Goal: Information Seeking & Learning: Learn about a topic

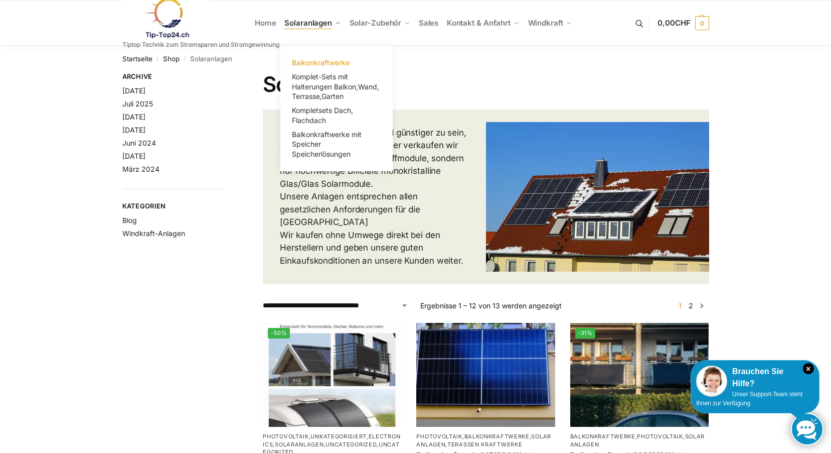
click at [322, 61] on span "Balkonkraftwerke" at bounding box center [321, 62] width 58 height 9
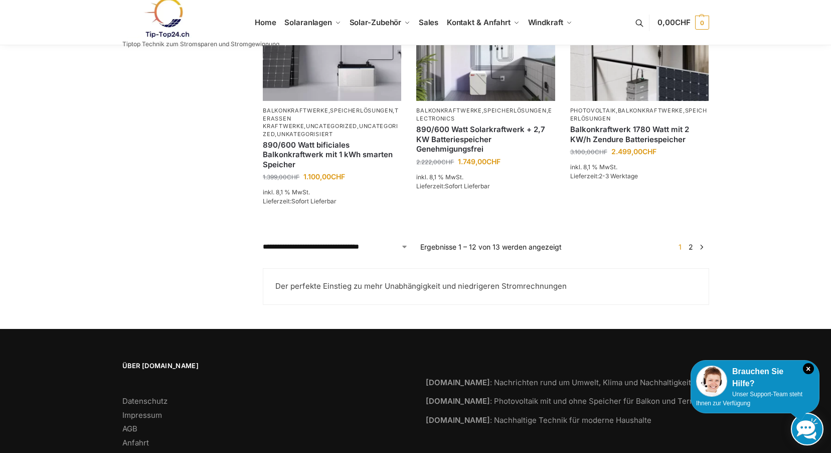
scroll to position [939, 0]
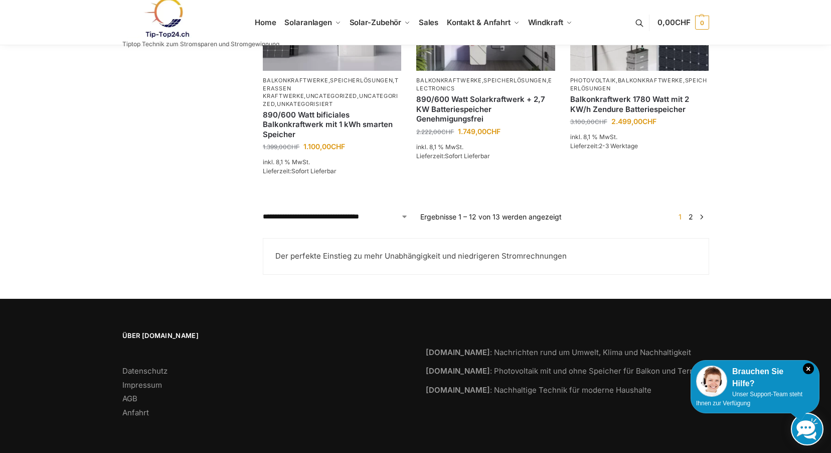
click at [703, 216] on link "→" at bounding box center [702, 216] width 8 height 11
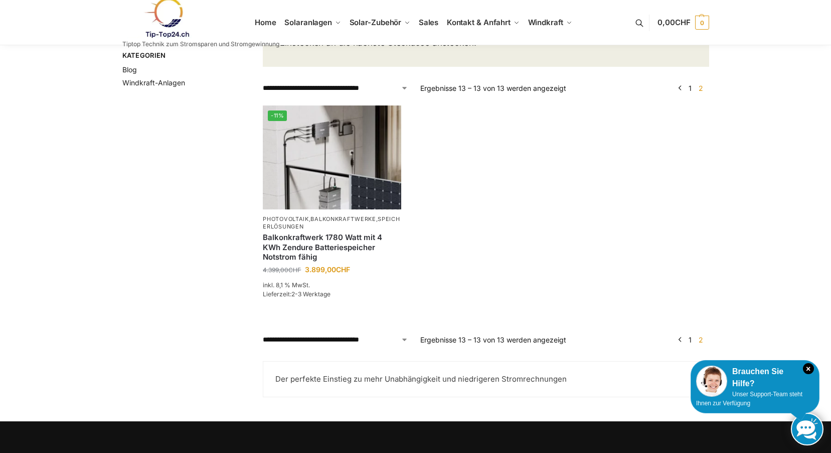
scroll to position [50, 0]
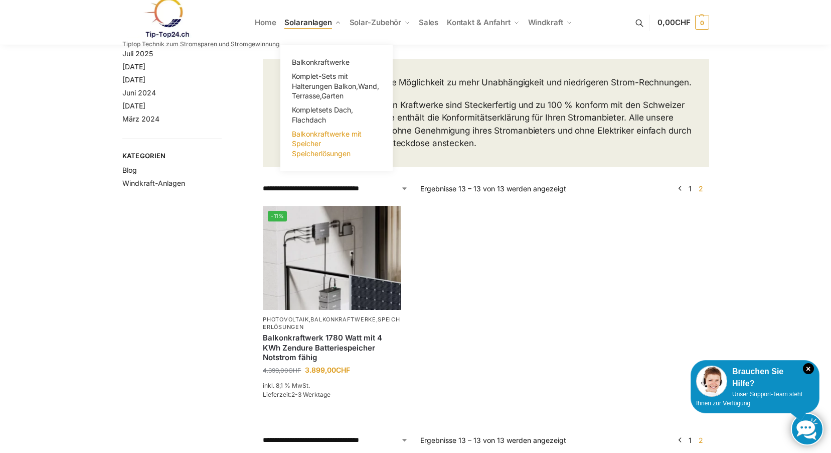
click at [310, 136] on span "Balkonkraftwerke mit Speicher Speicherlösungen" at bounding box center [327, 143] width 70 height 28
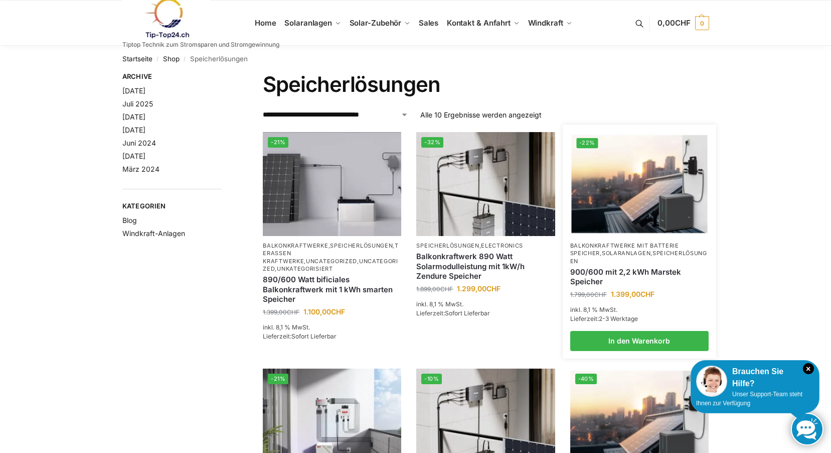
click at [656, 183] on img at bounding box center [640, 184] width 136 height 102
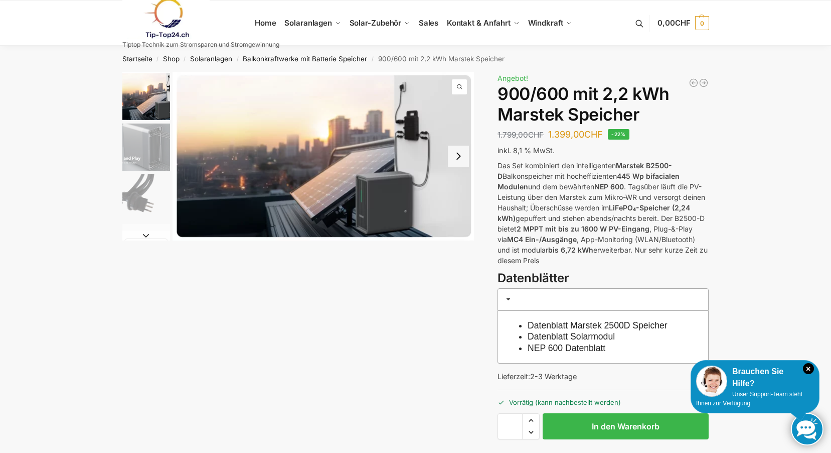
click at [581, 325] on link "Datenblatt Marstek 2500D Speicher" at bounding box center [598, 325] width 140 height 10
click at [560, 335] on link "Datenblatt Solarmodul" at bounding box center [571, 336] width 87 height 10
click at [567, 347] on link "NEP 600 Datenblatt" at bounding box center [567, 348] width 78 height 10
click at [623, 322] on link "Datenblatt Marstek 2500D Speicher" at bounding box center [598, 325] width 140 height 10
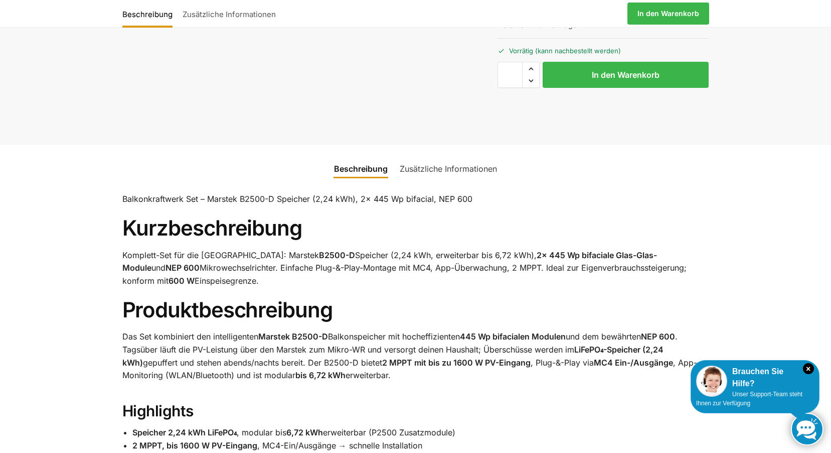
scroll to position [401, 0]
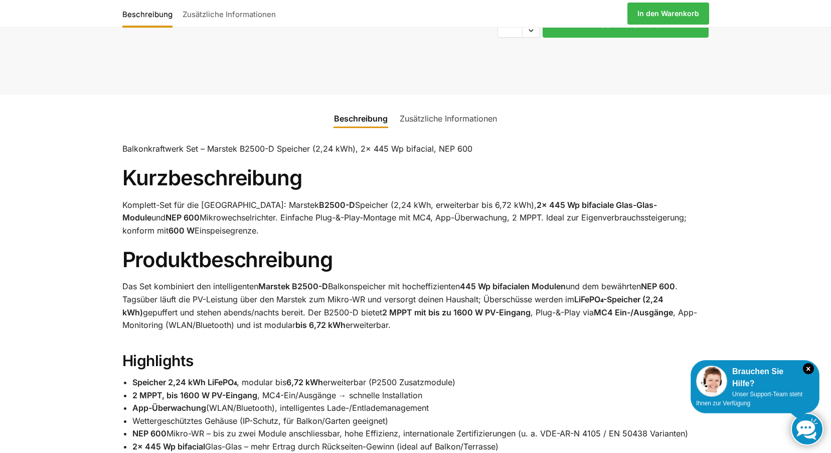
click at [454, 117] on link "Zusätzliche Informationen" at bounding box center [448, 118] width 109 height 24
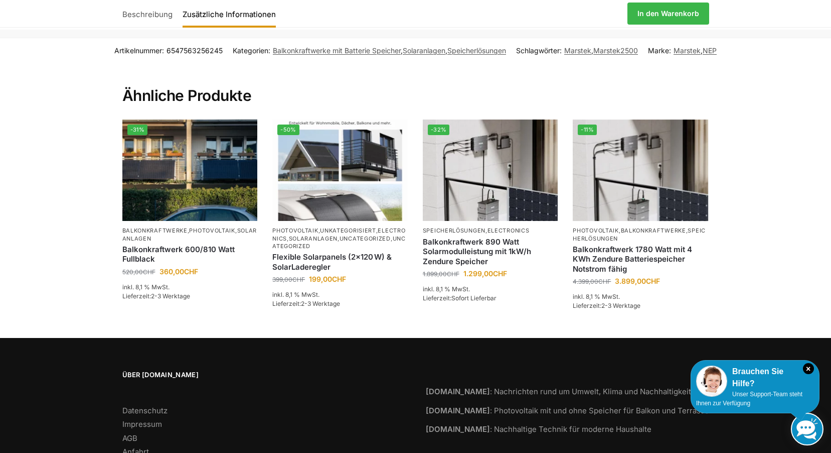
scroll to position [452, 0]
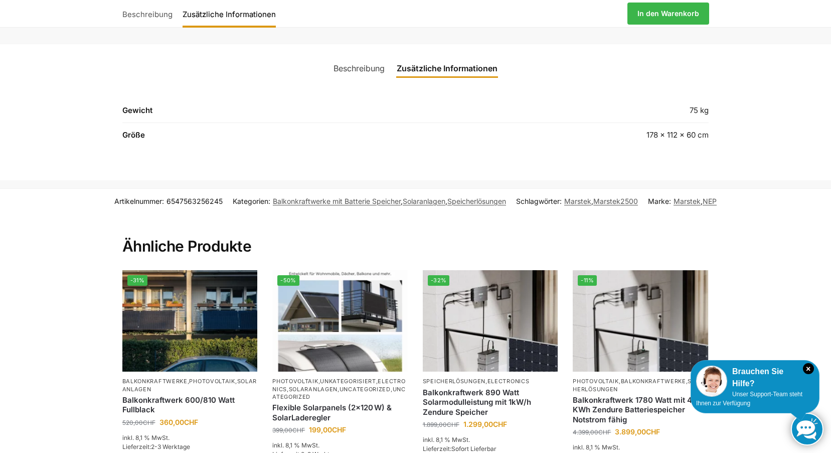
click at [364, 70] on link "Beschreibung" at bounding box center [359, 68] width 63 height 24
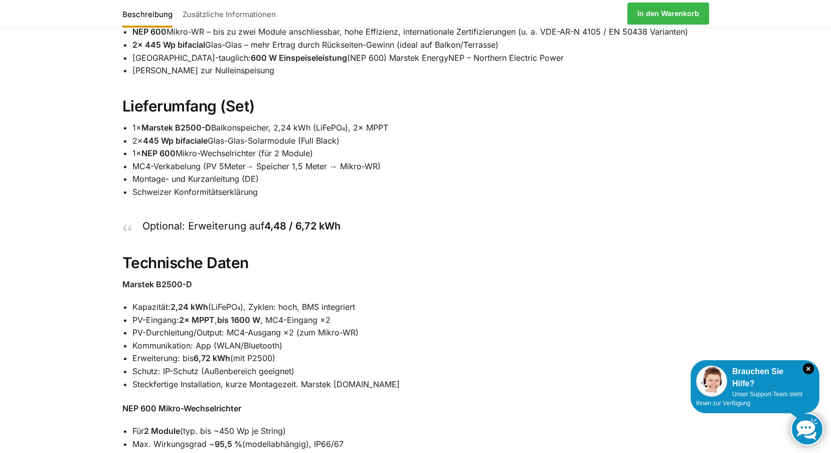
scroll to position [903, 0]
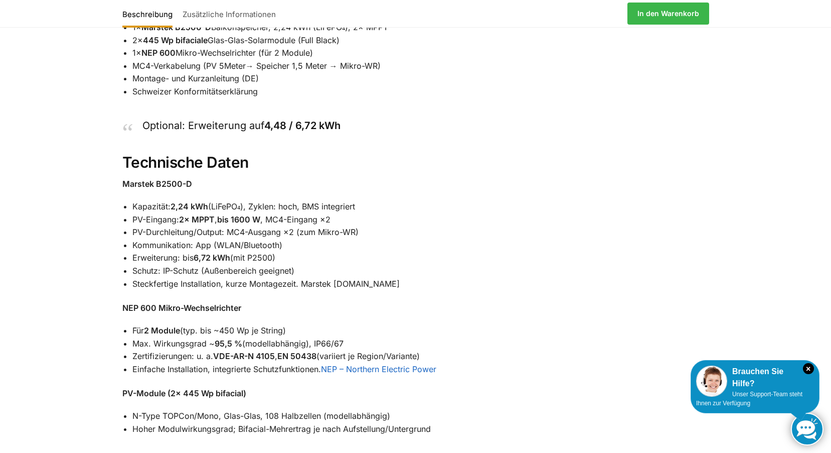
drag, startPoint x: 398, startPoint y: 285, endPoint x: 303, endPoint y: 285, distance: 95.3
click at [303, 285] on li "Steckfertige Installation, kurze Montagezeit. Marstek [DOMAIN_NAME]" at bounding box center [420, 283] width 577 height 13
drag, startPoint x: 303, startPoint y: 285, endPoint x: 330, endPoint y: 282, distance: 27.3
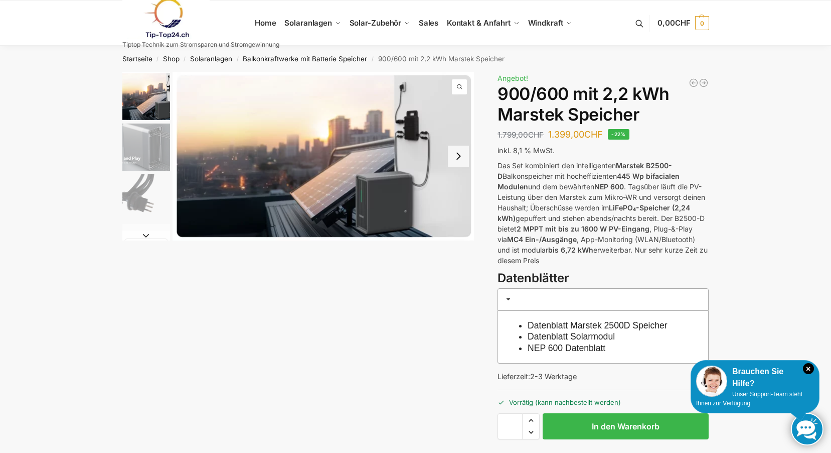
click at [459, 158] on button "Next slide" at bounding box center [458, 156] width 21 height 21
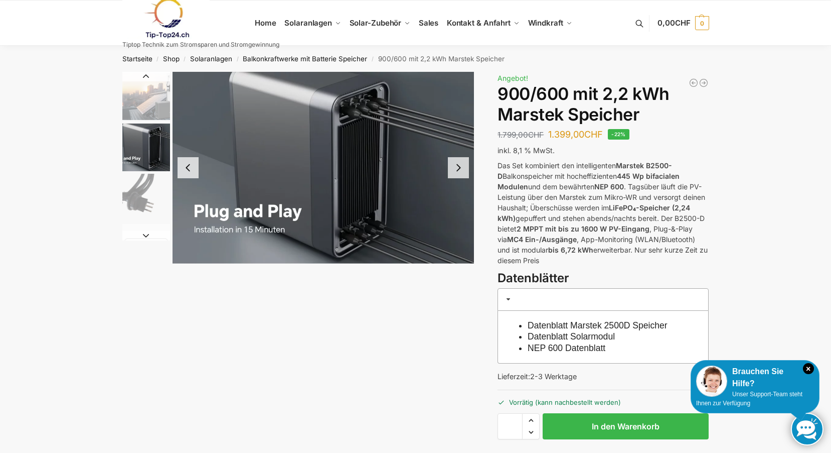
click at [461, 161] on button "Next slide" at bounding box center [458, 167] width 21 height 21
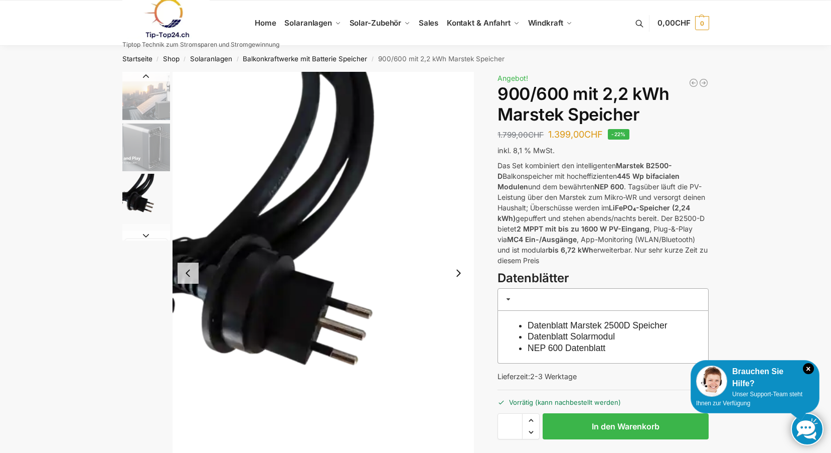
click at [459, 274] on button "Next slide" at bounding box center [458, 272] width 21 height 21
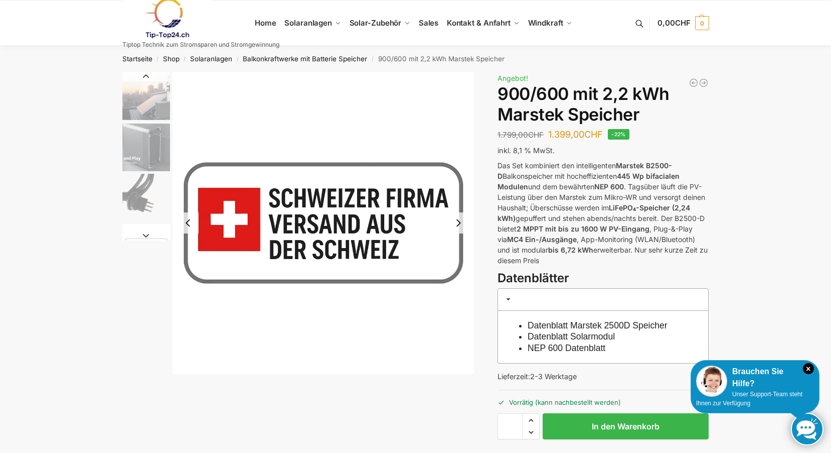
click at [459, 222] on button "Next slide" at bounding box center [458, 222] width 21 height 21
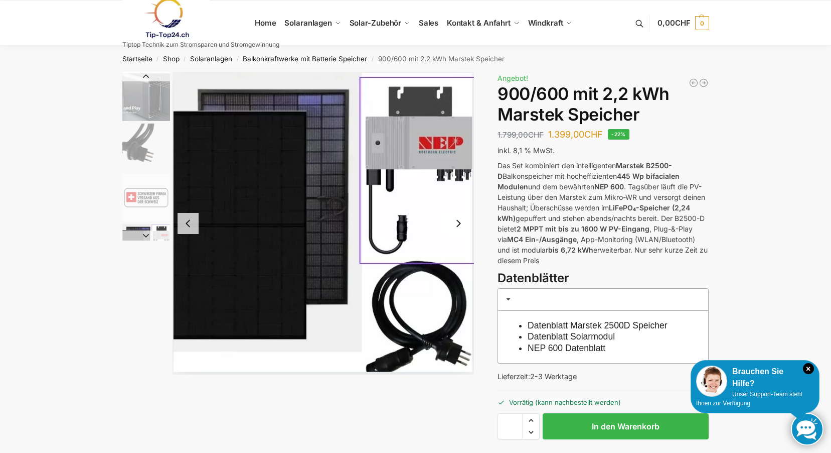
click at [459, 222] on button "Next slide" at bounding box center [458, 223] width 21 height 21
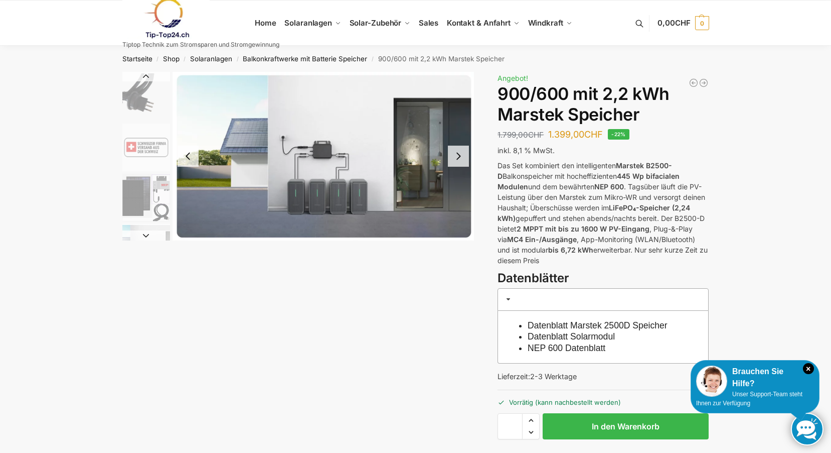
click at [460, 150] on button "Next slide" at bounding box center [458, 156] width 21 height 21
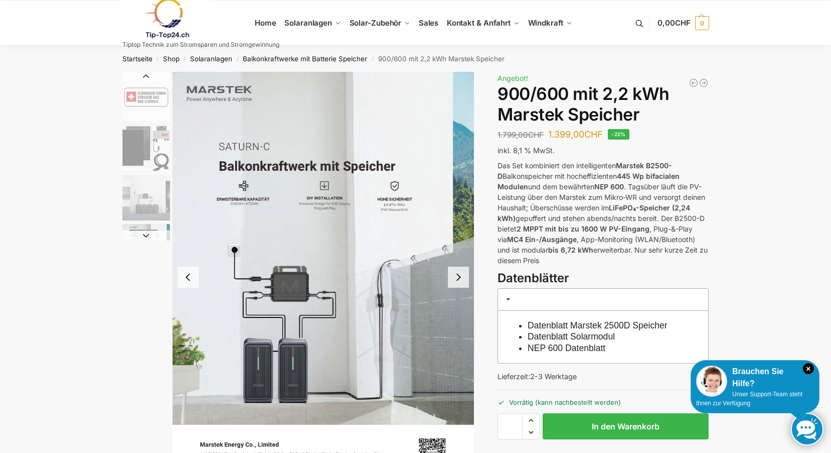
click at [456, 271] on button "Next slide" at bounding box center [458, 276] width 21 height 21
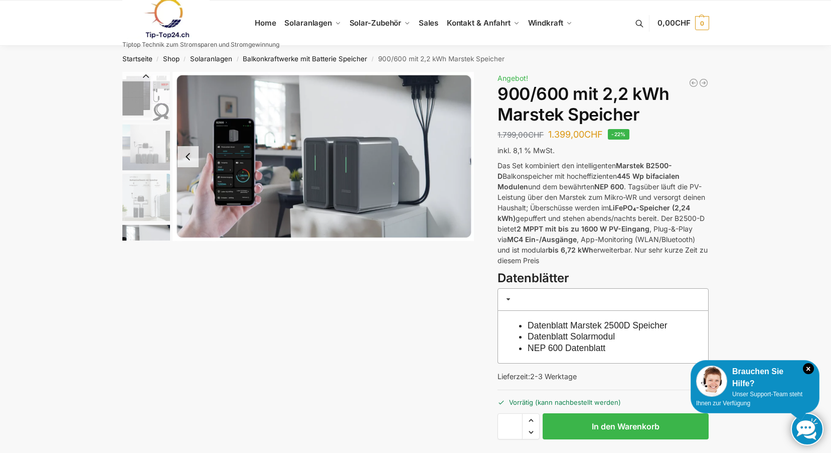
click at [463, 156] on img "8 / 8" at bounding box center [324, 156] width 302 height 169
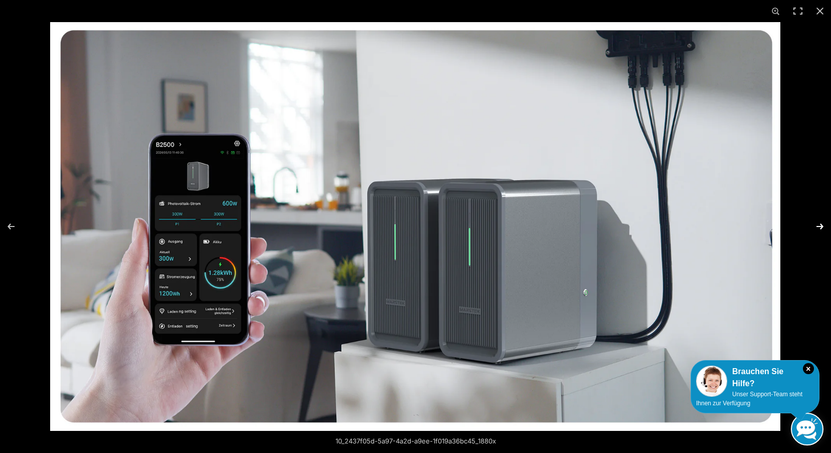
click at [822, 224] on button "Next (arrow right)" at bounding box center [813, 226] width 35 height 50
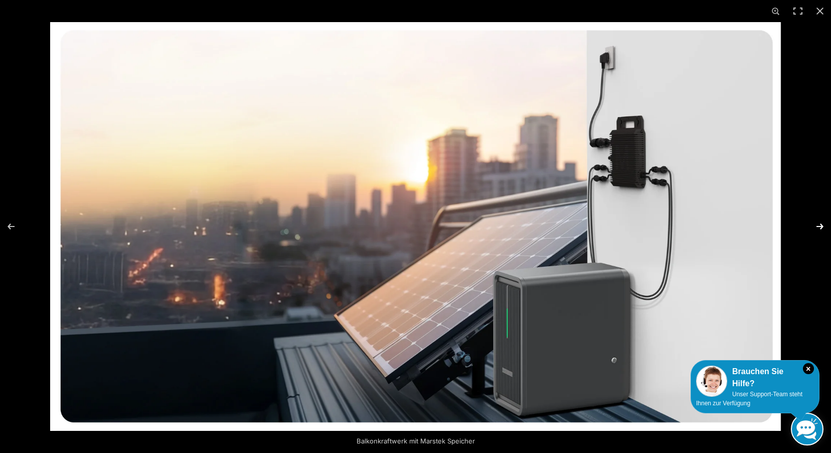
click at [820, 222] on button "Next (arrow right)" at bounding box center [813, 226] width 35 height 50
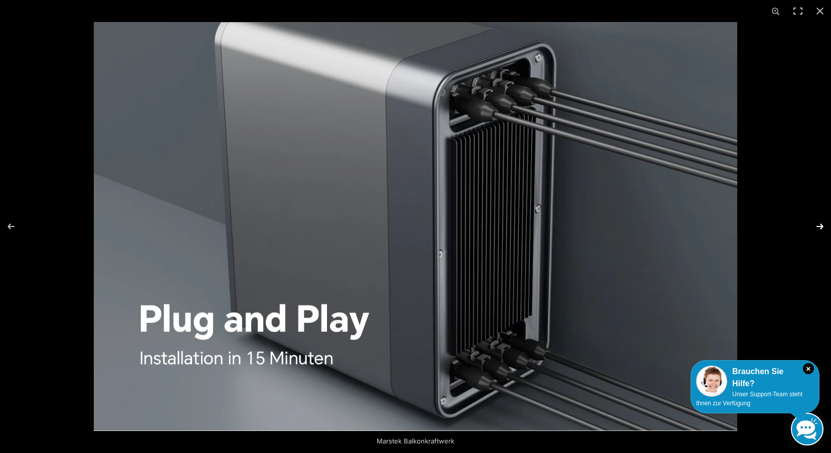
click at [821, 224] on button "Next (arrow right)" at bounding box center [813, 226] width 35 height 50
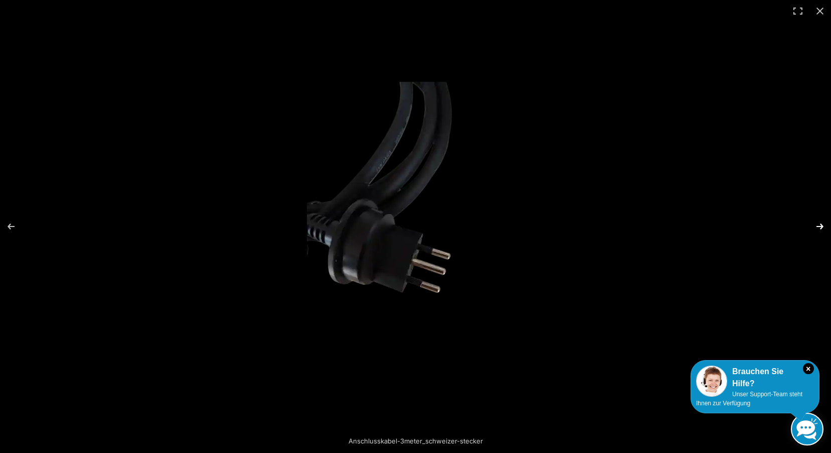
click at [821, 224] on button "Next (arrow right)" at bounding box center [813, 226] width 35 height 50
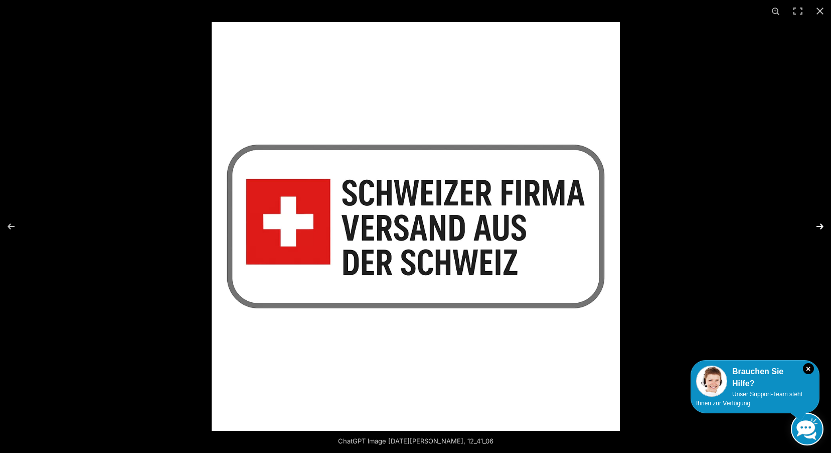
click at [821, 224] on button "Next (arrow right)" at bounding box center [813, 226] width 35 height 50
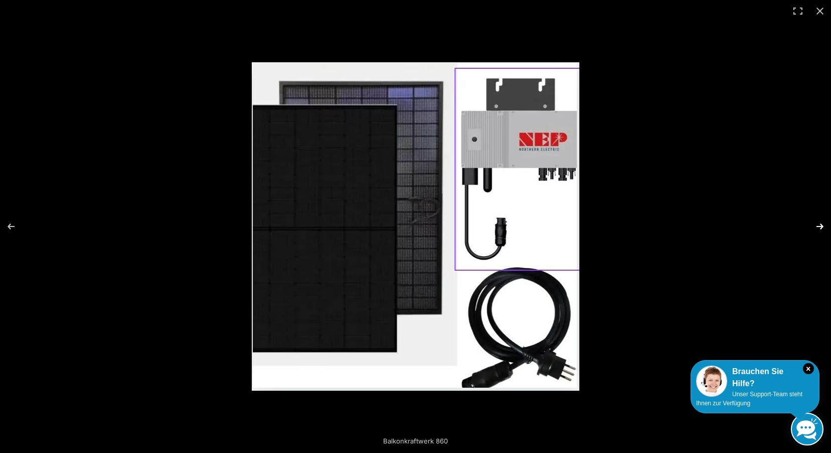
click at [821, 224] on button "Next (arrow right)" at bounding box center [813, 226] width 35 height 50
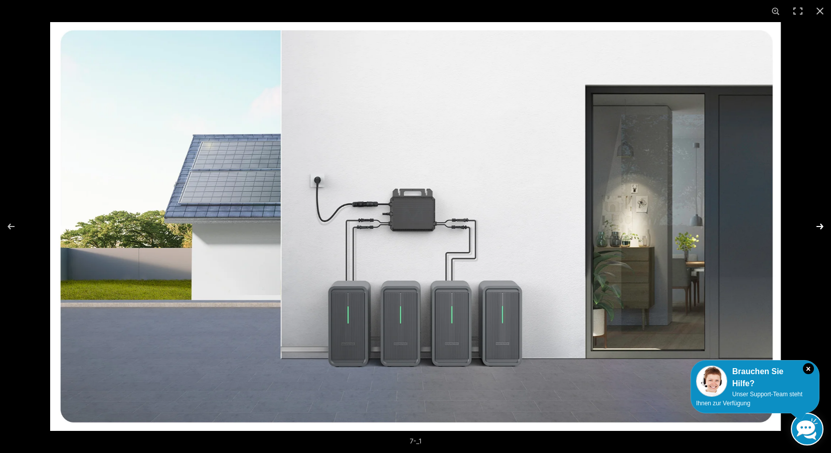
click at [821, 224] on button "Next (arrow right)" at bounding box center [813, 226] width 35 height 50
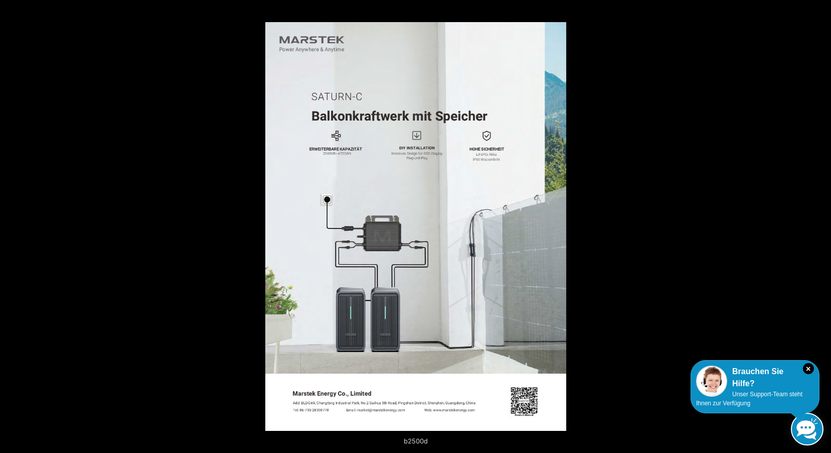
click at [821, 224] on button "Next (arrow right)" at bounding box center [813, 226] width 35 height 50
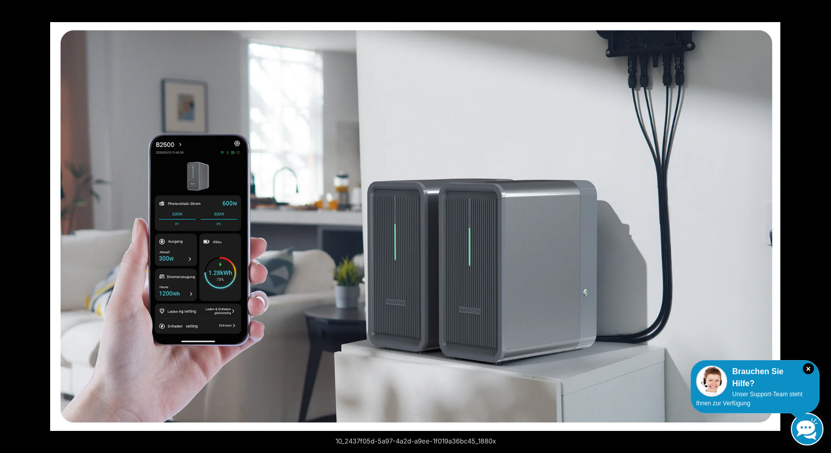
click at [821, 224] on button "Next (arrow right)" at bounding box center [813, 226] width 35 height 50
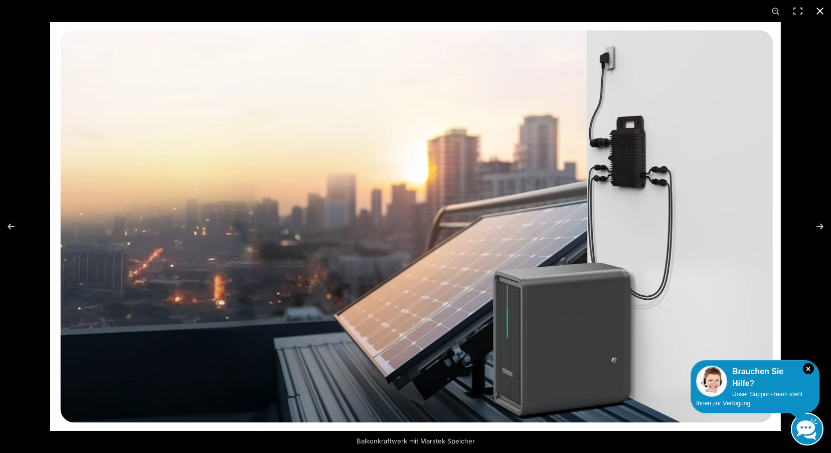
click at [823, 8] on button "Close (Esc)" at bounding box center [820, 11] width 22 height 22
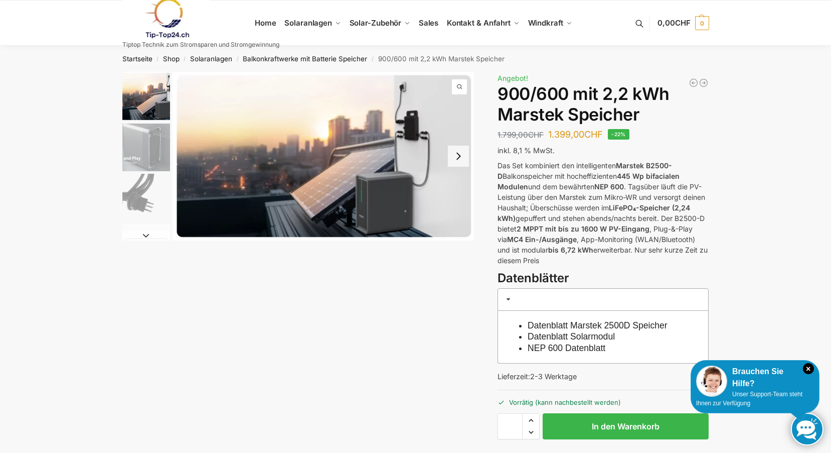
click at [377, 338] on div "Balkonkraftwerk mit Marstek Speicher Beschreibung Zusätzliche Informationen 1.7…" at bounding box center [415, 284] width 629 height 424
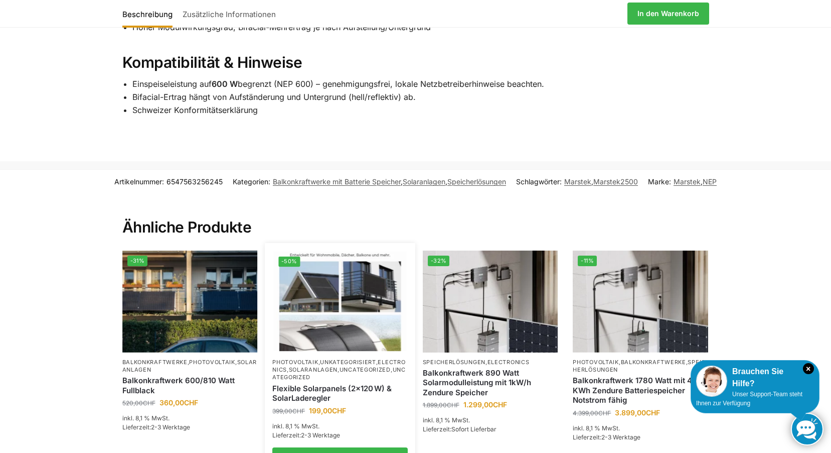
scroll to position [1475, 0]
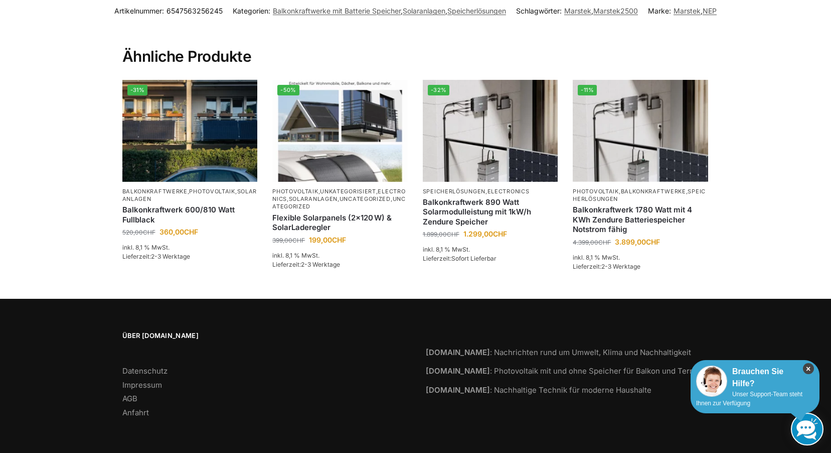
click at [808, 365] on icon "×" at bounding box center [808, 368] width 11 height 11
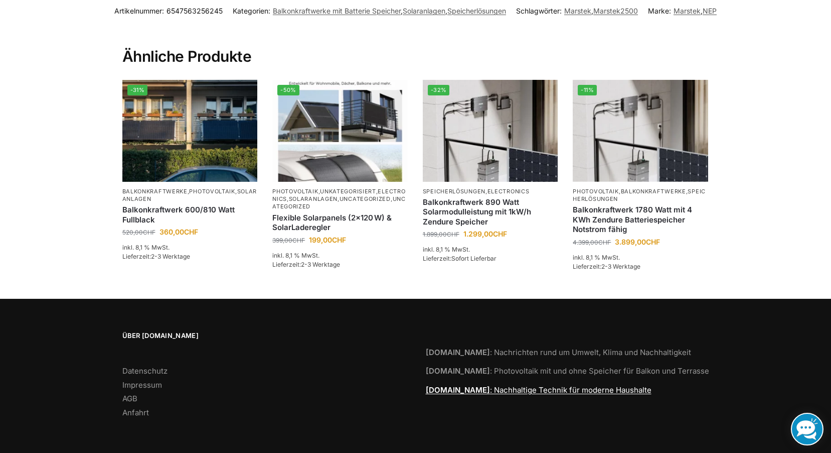
click at [482, 387] on link "Tiptop24.swiss : Nachhaltige Technik für moderne Haushalte" at bounding box center [539, 390] width 226 height 10
